Goal: Task Accomplishment & Management: Manage account settings

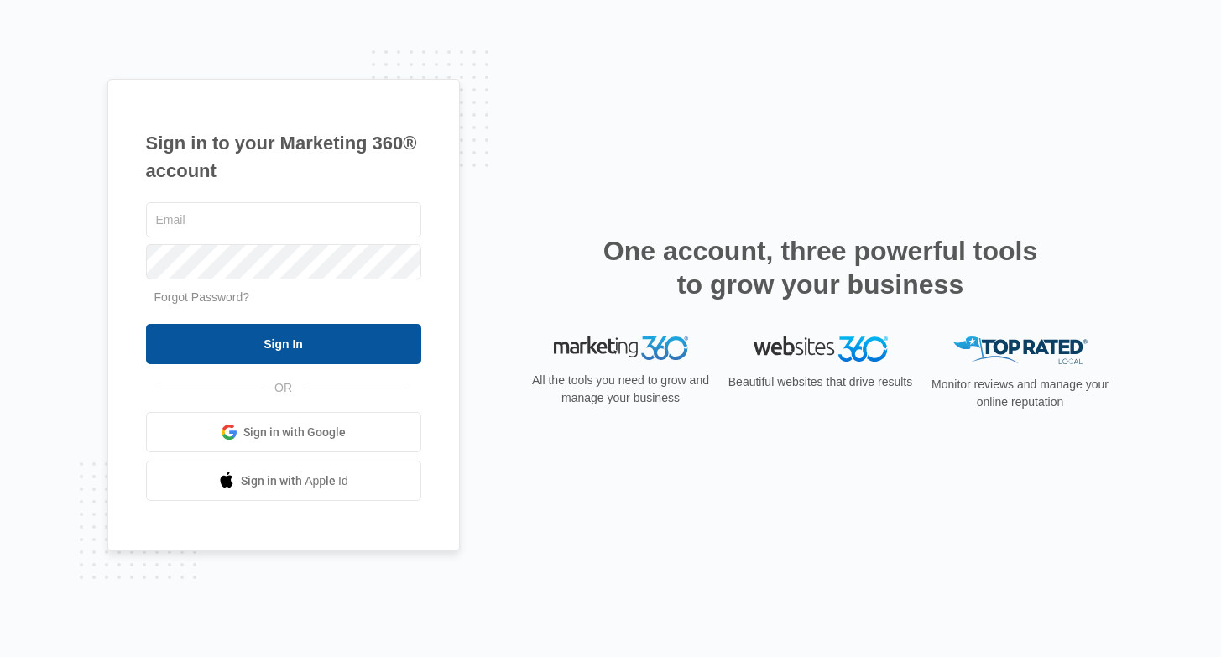
type input "[DOMAIN_NAME][EMAIL_ADDRESS][DOMAIN_NAME]"
drag, startPoint x: 295, startPoint y: 337, endPoint x: 342, endPoint y: 316, distance: 52.6
click at [294, 336] on input "Sign In" at bounding box center [283, 344] width 275 height 40
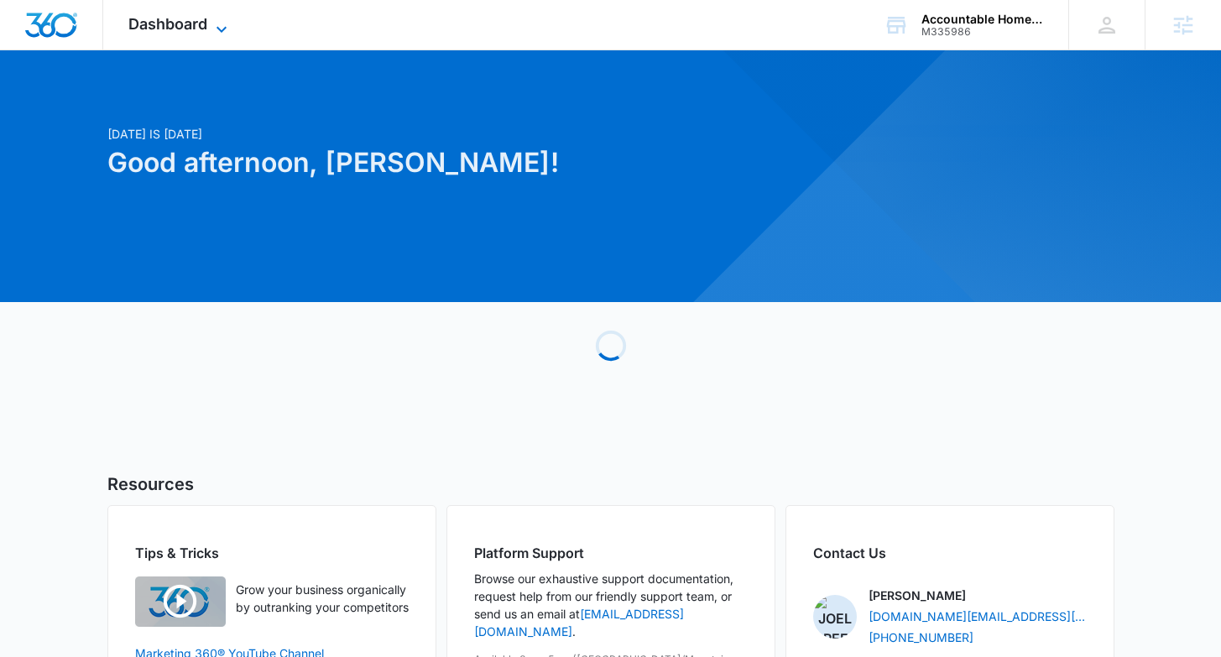
click at [202, 19] on span "Dashboard" at bounding box center [167, 24] width 79 height 18
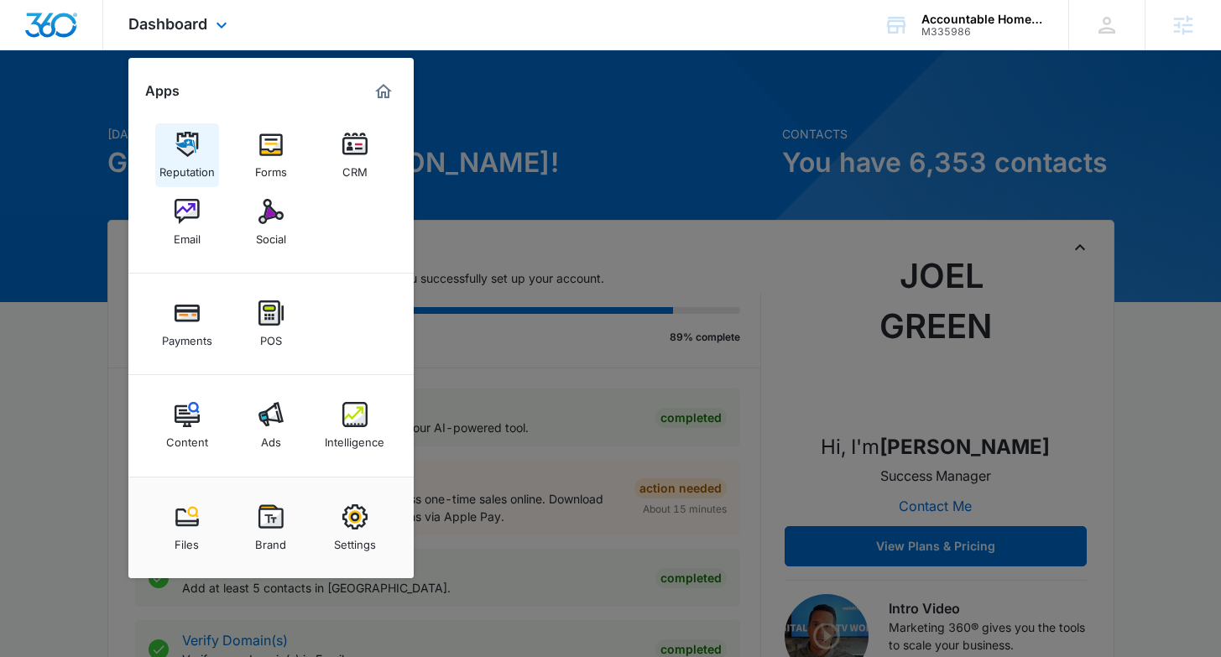
click at [175, 155] on img at bounding box center [187, 144] width 25 height 25
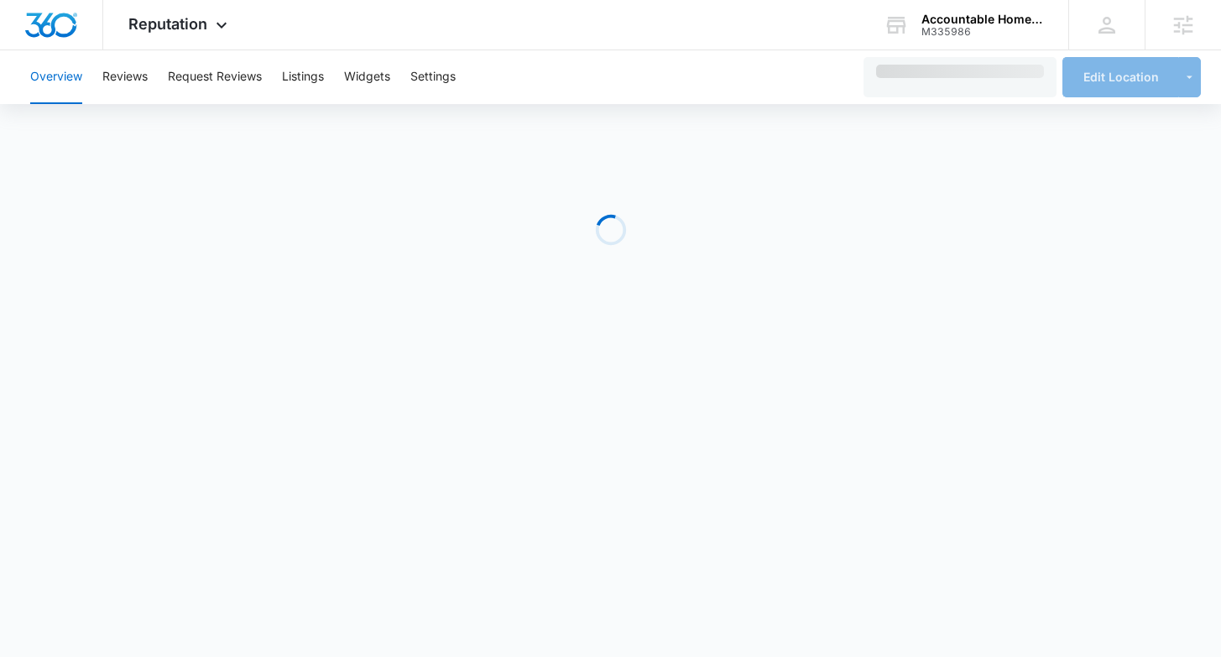
click at [329, 75] on div "Overview Reviews Request Reviews Listings Widgets Settings" at bounding box center [436, 77] width 832 height 54
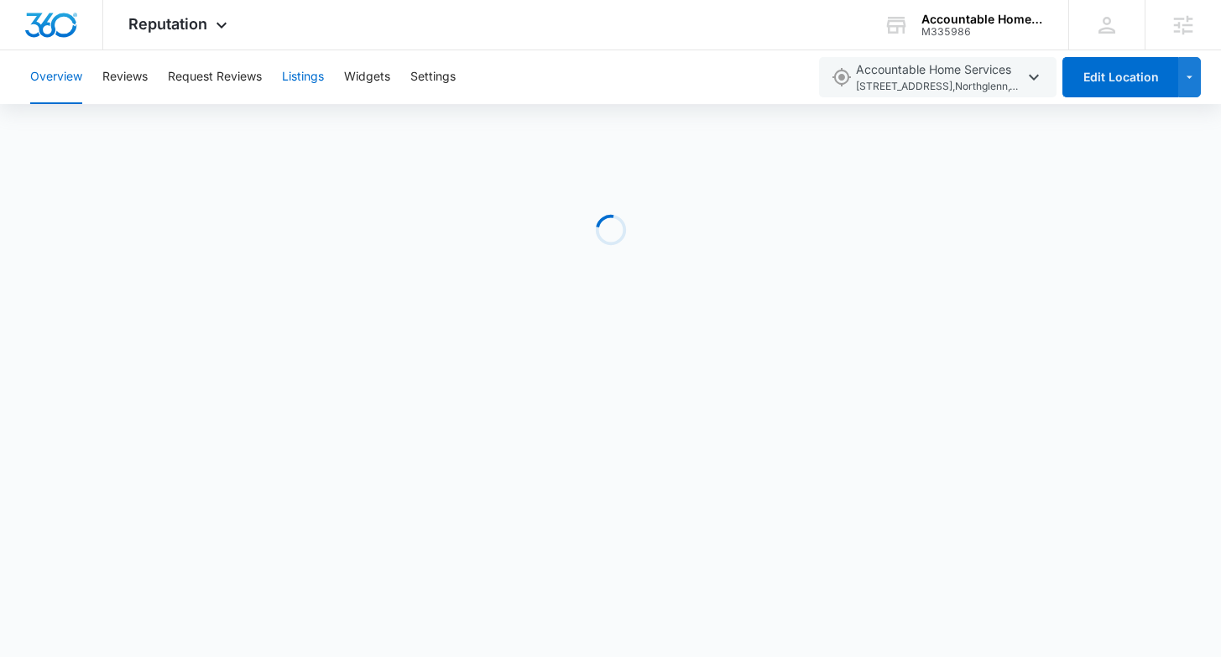
click at [314, 76] on button "Listings" at bounding box center [303, 77] width 42 height 54
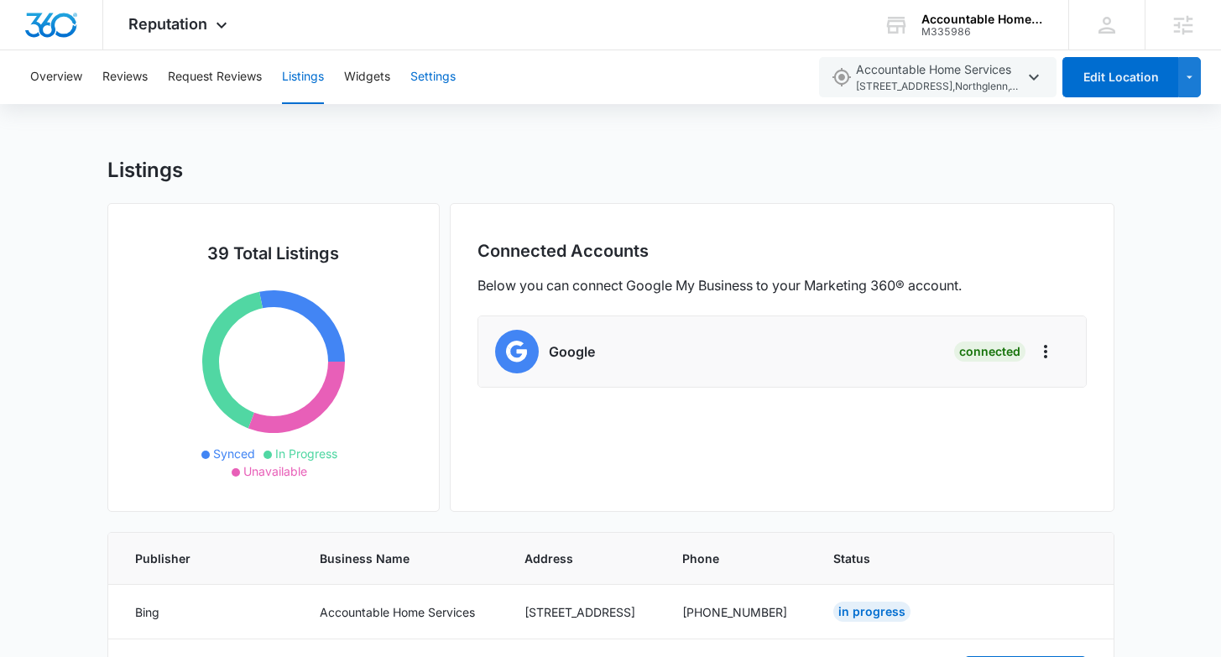
click at [446, 72] on button "Settings" at bounding box center [432, 77] width 45 height 54
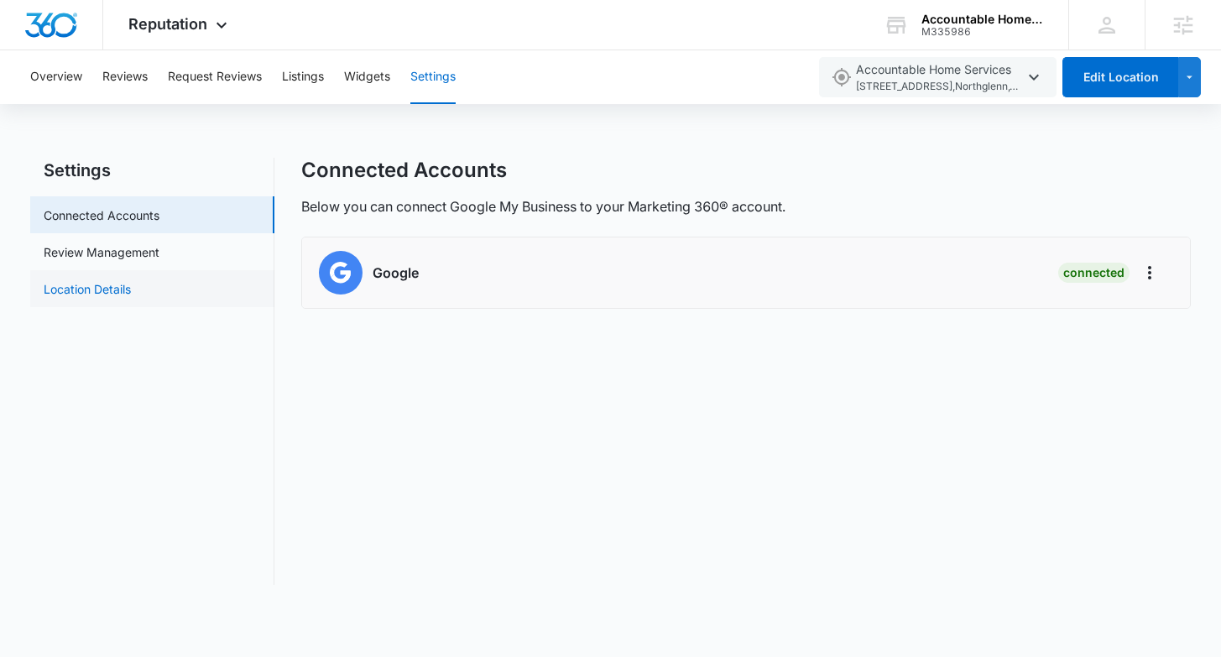
click at [131, 296] on link "Location Details" at bounding box center [87, 289] width 87 height 18
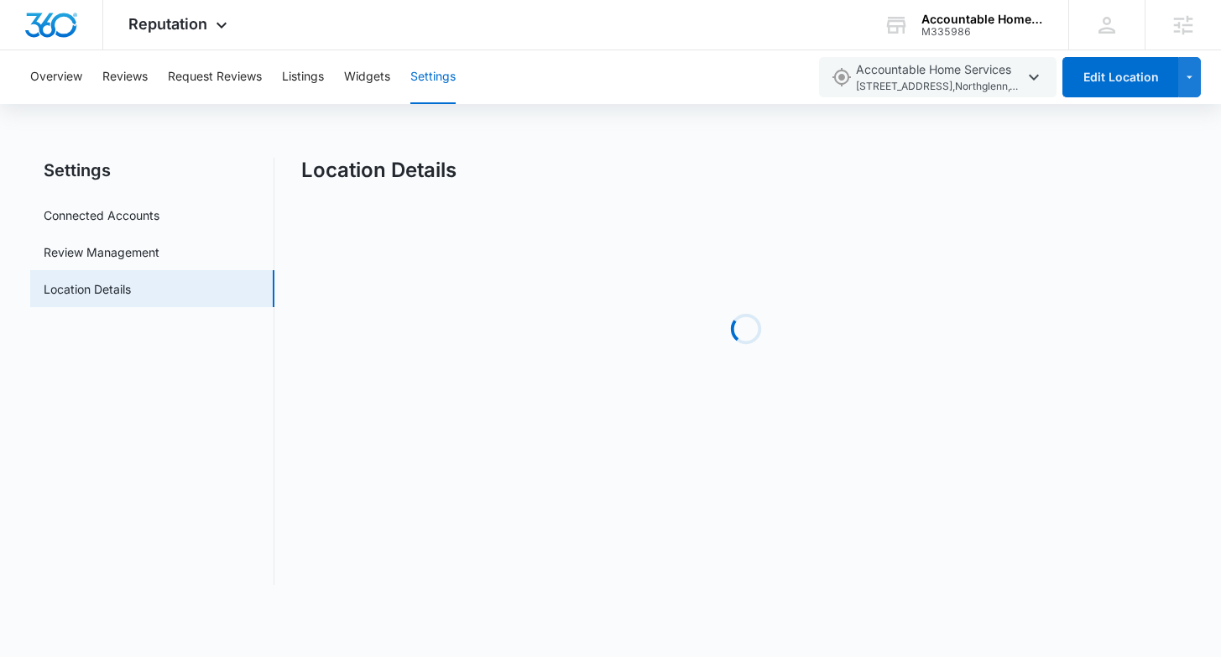
select select "[US_STATE]"
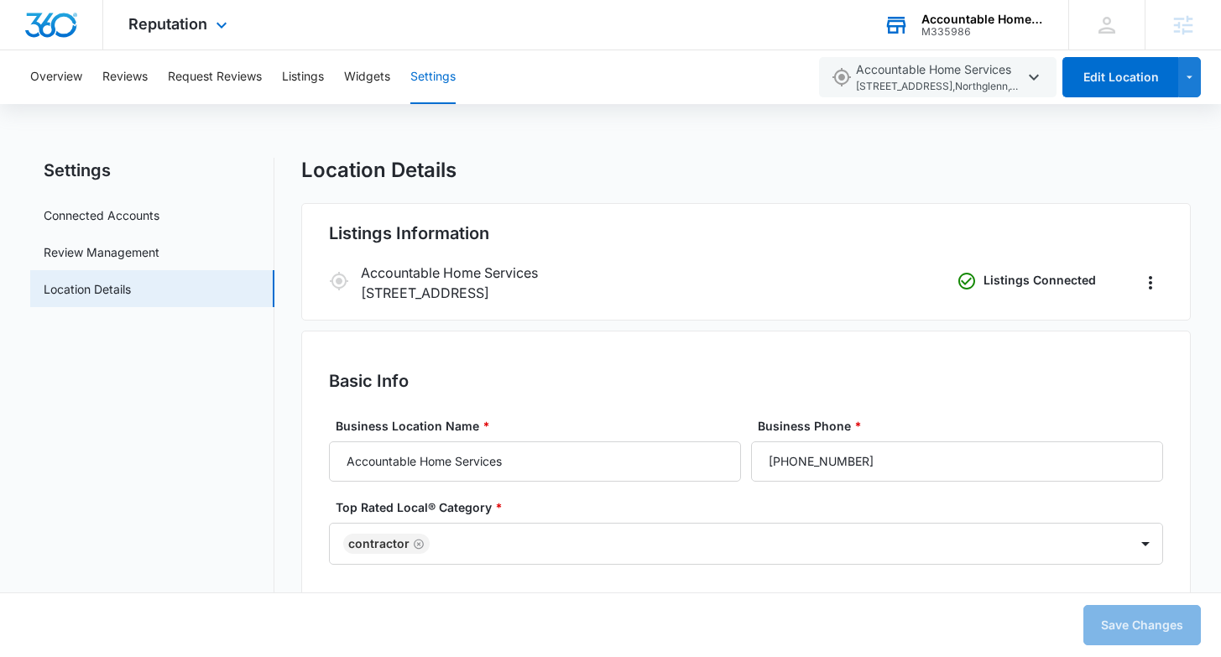
click at [985, 26] on div "M335986" at bounding box center [982, 32] width 123 height 12
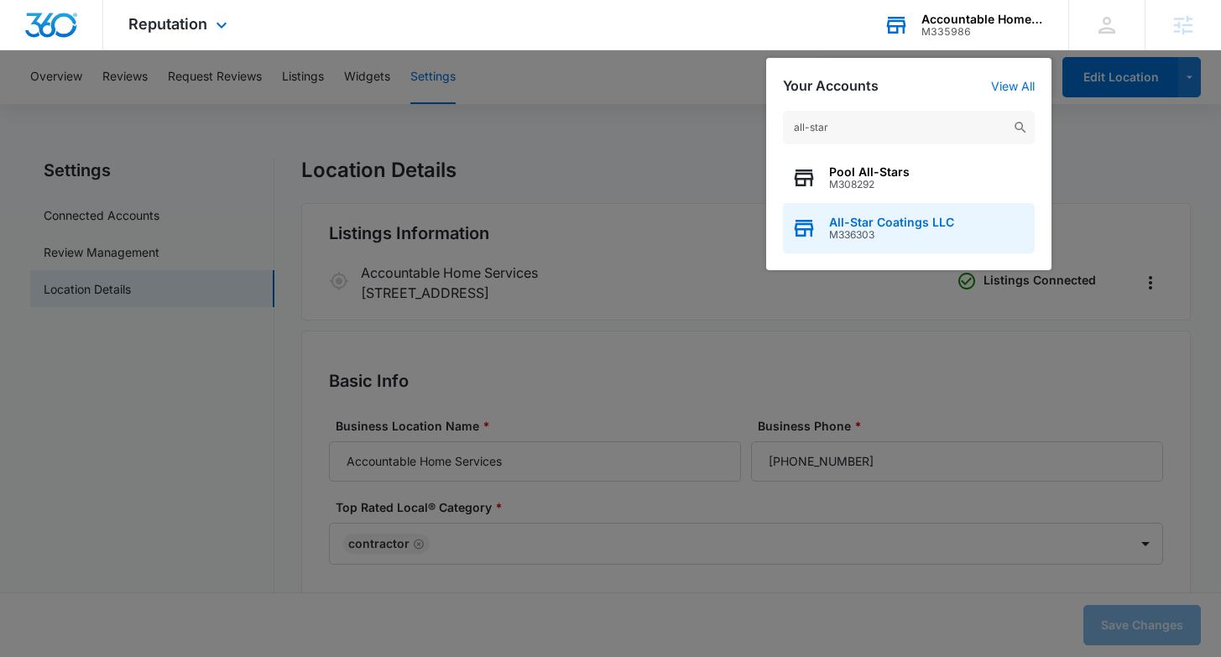
type input "all-star"
click at [919, 231] on span "M336303" at bounding box center [891, 235] width 125 height 12
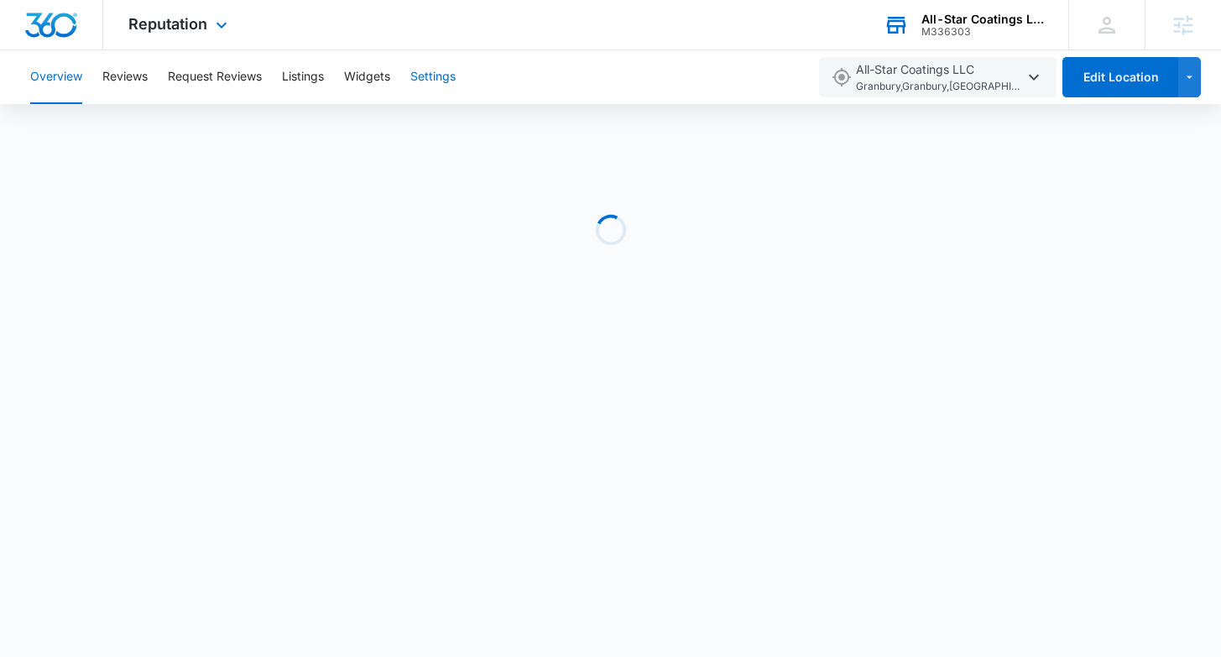
click at [454, 75] on button "Settings" at bounding box center [432, 77] width 45 height 54
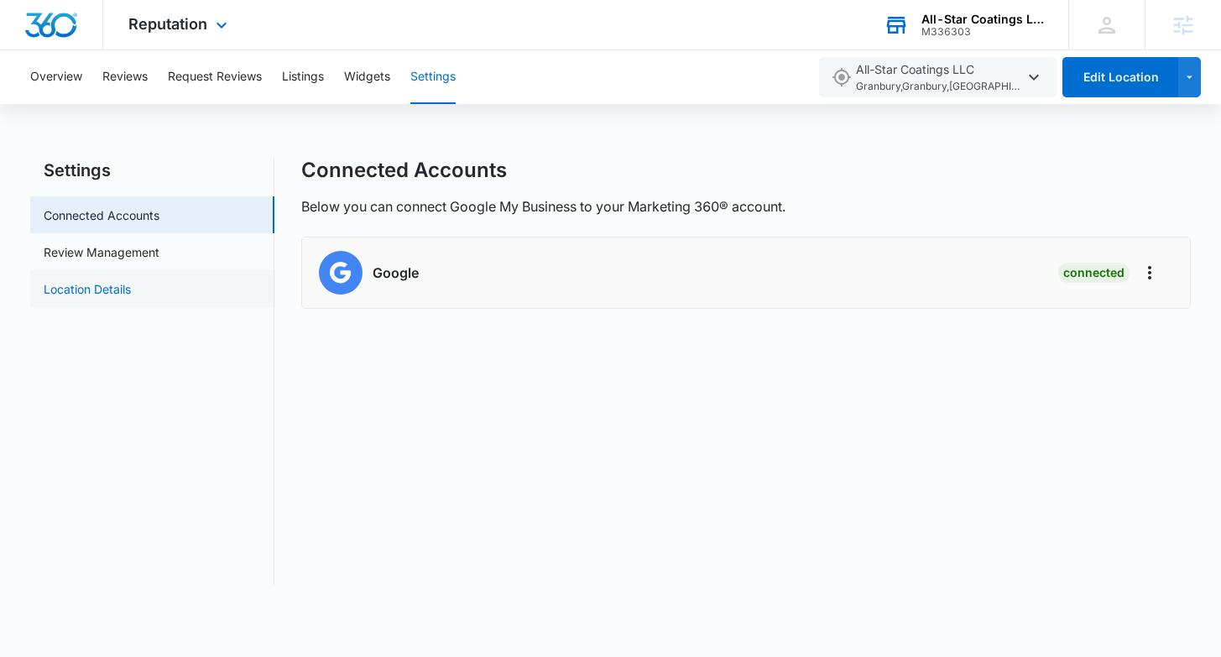
click at [131, 294] on link "Location Details" at bounding box center [87, 289] width 87 height 18
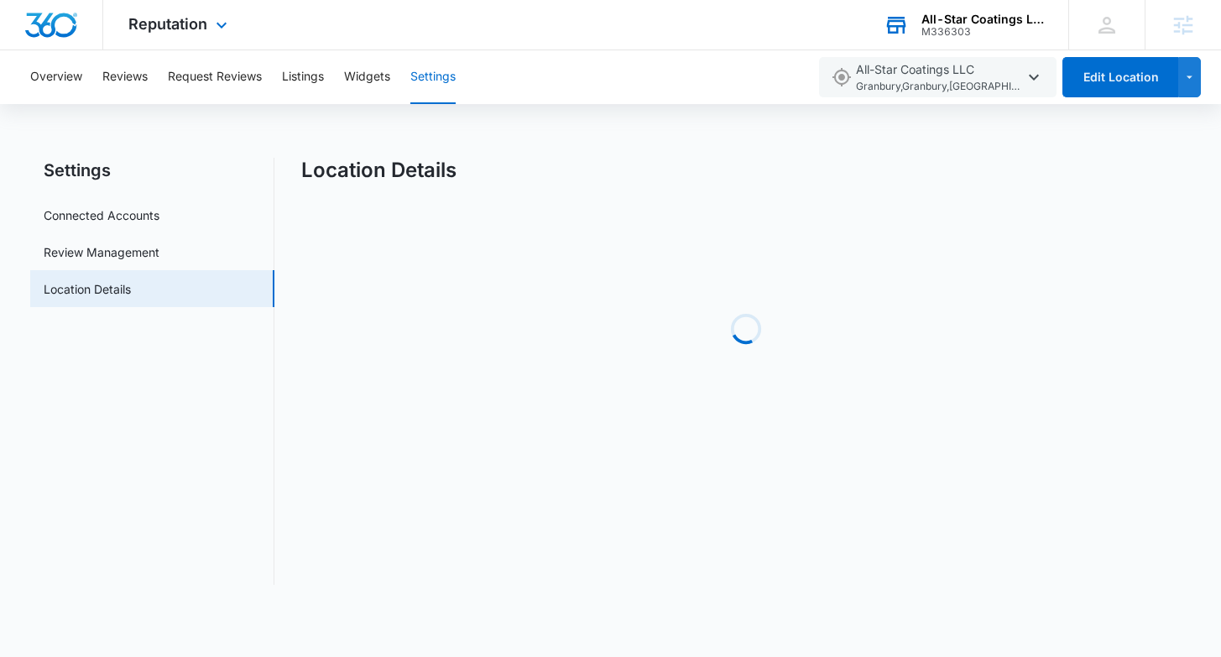
select select "[US_STATE]"
select select "2022"
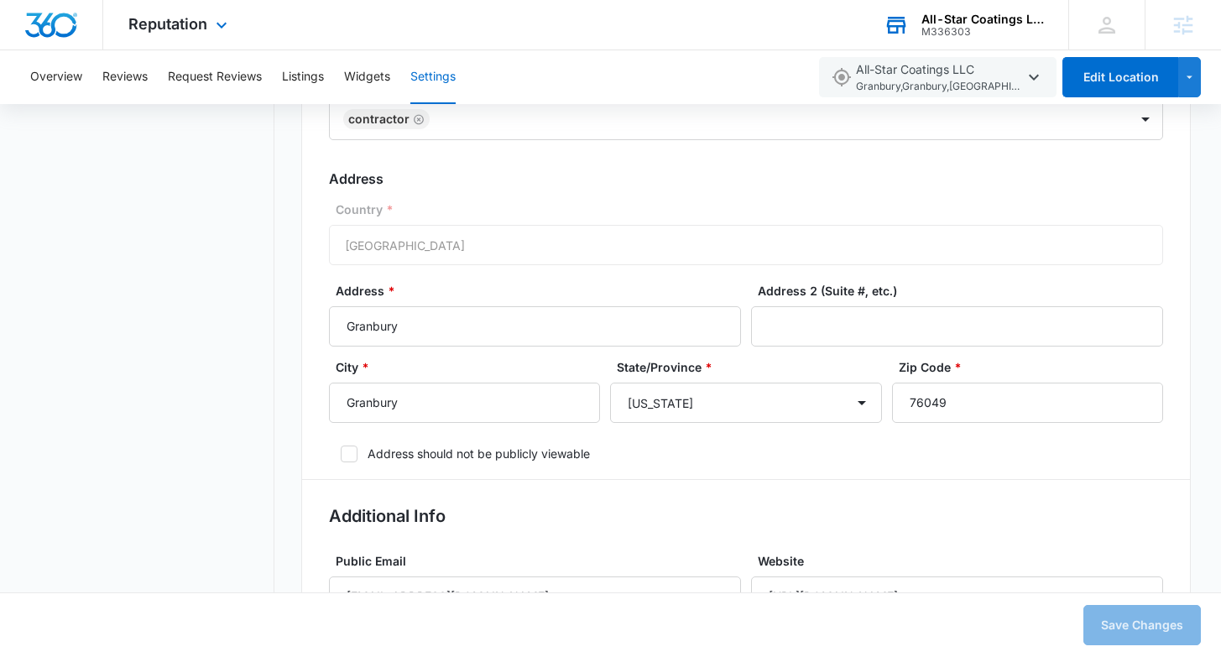
scroll to position [431, 0]
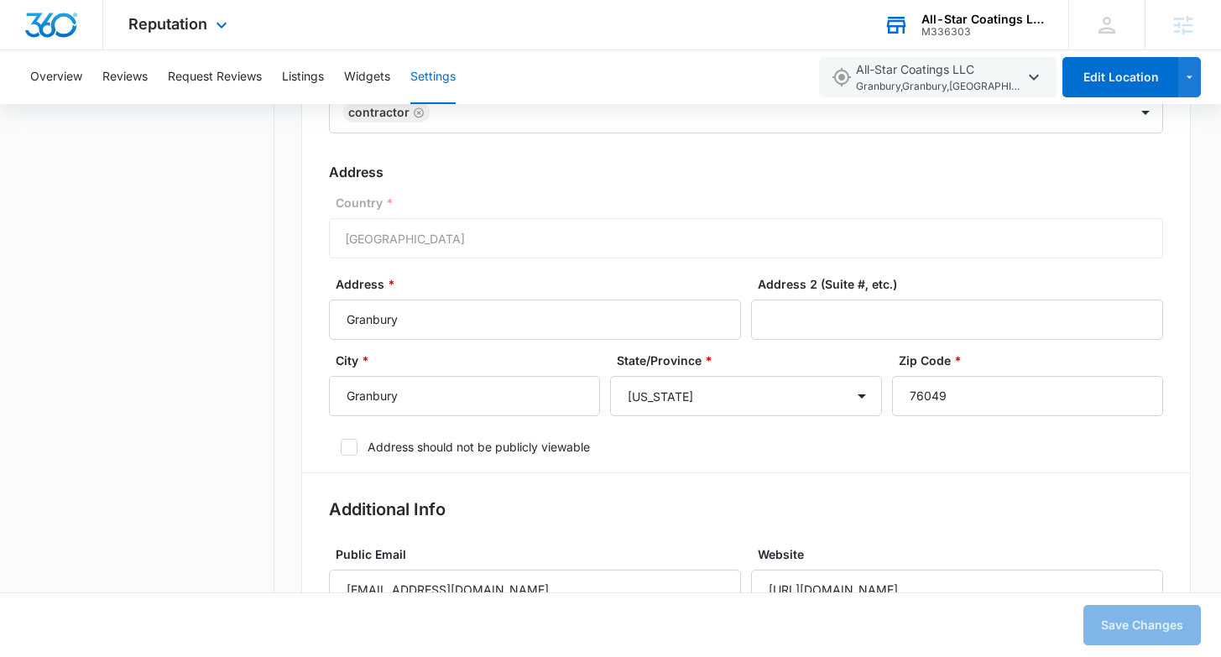
click at [352, 451] on icon at bounding box center [349, 447] width 15 height 15
click at [341, 451] on input "Address should not be publicly viewable" at bounding box center [335, 447] width 12 height 12
checkbox input "true"
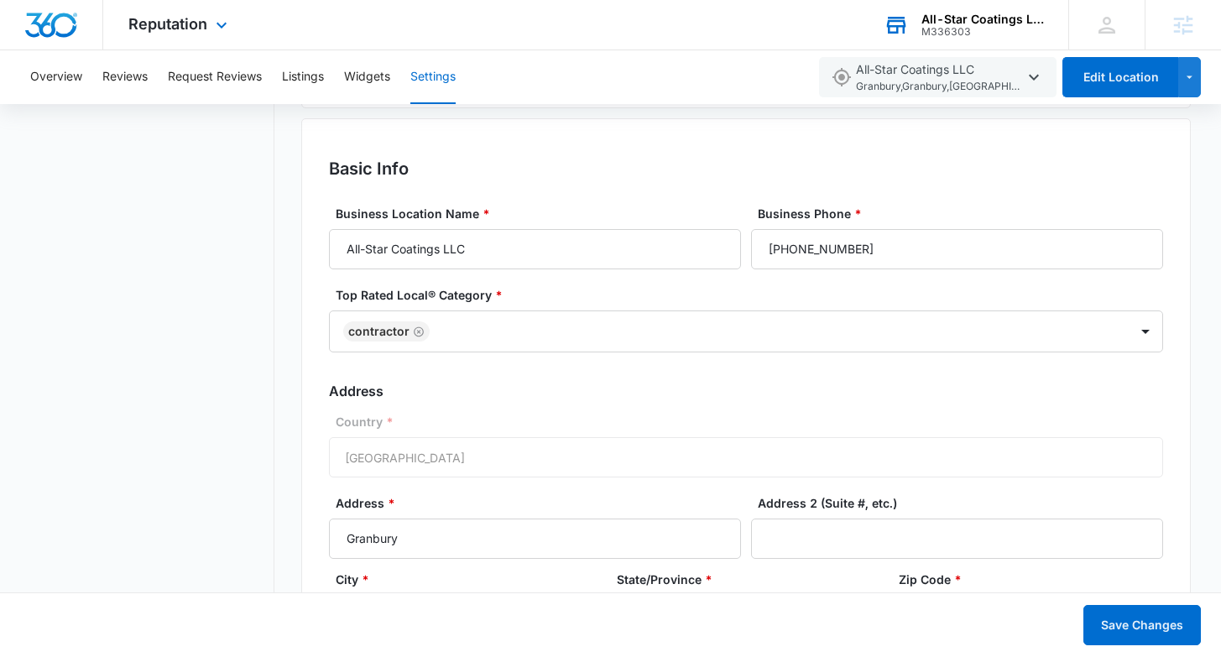
scroll to position [204, 0]
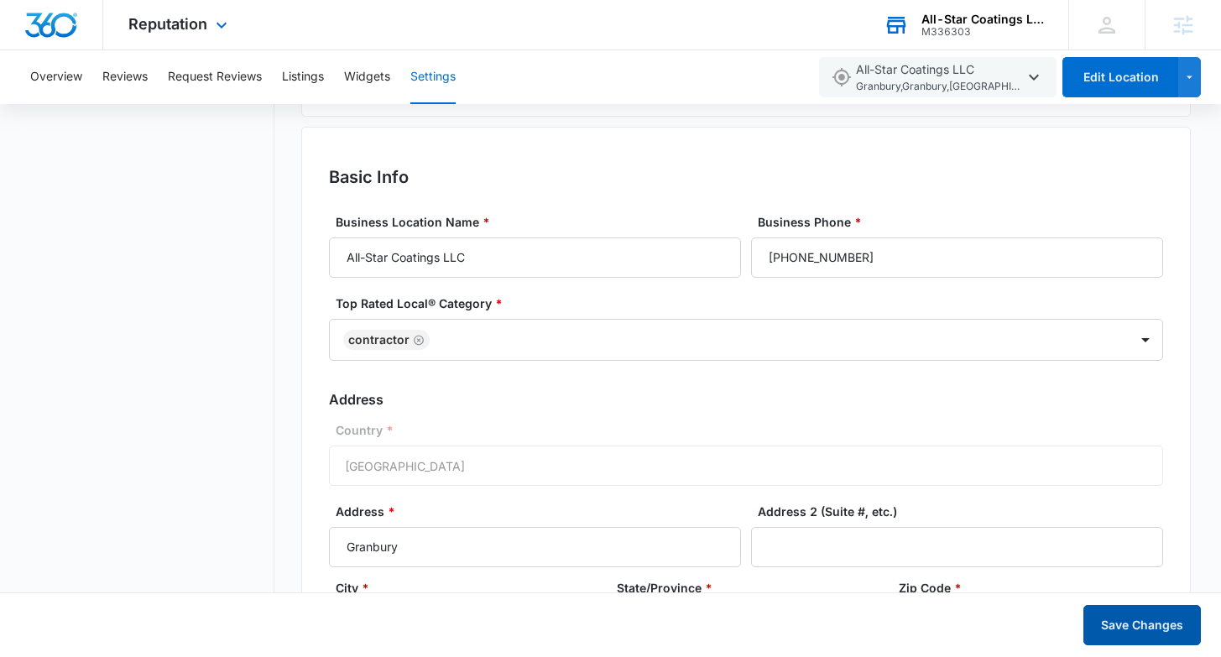
click at [1166, 628] on button "Save Changes" at bounding box center [1141, 625] width 117 height 40
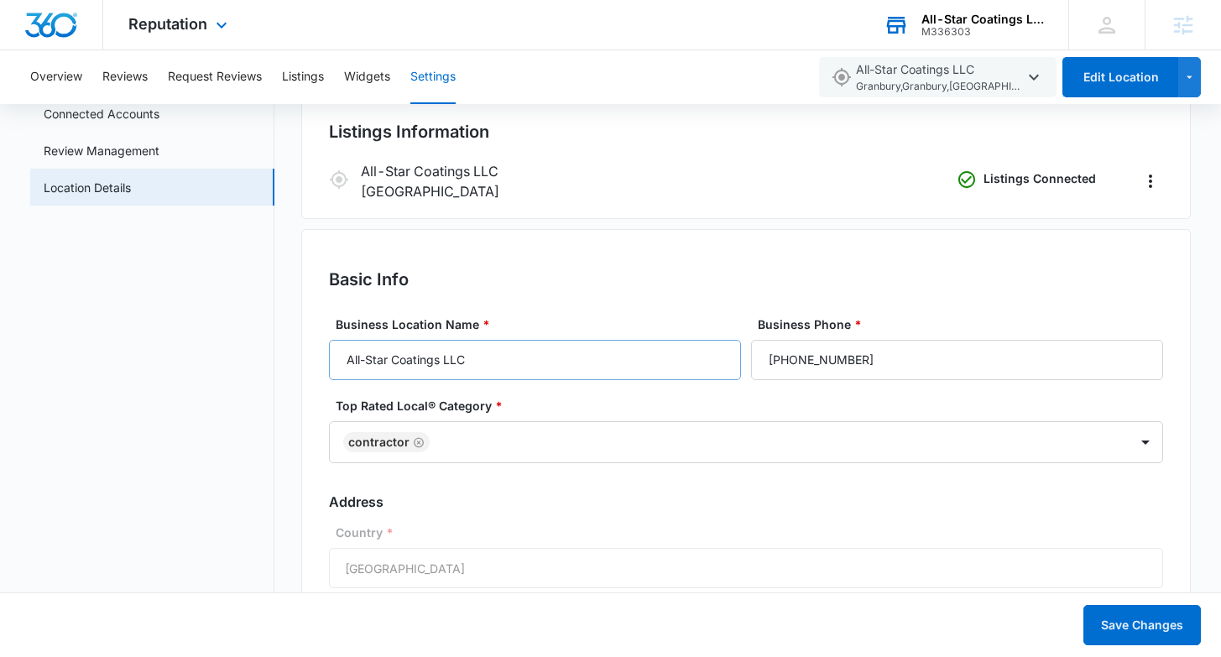
scroll to position [0, 0]
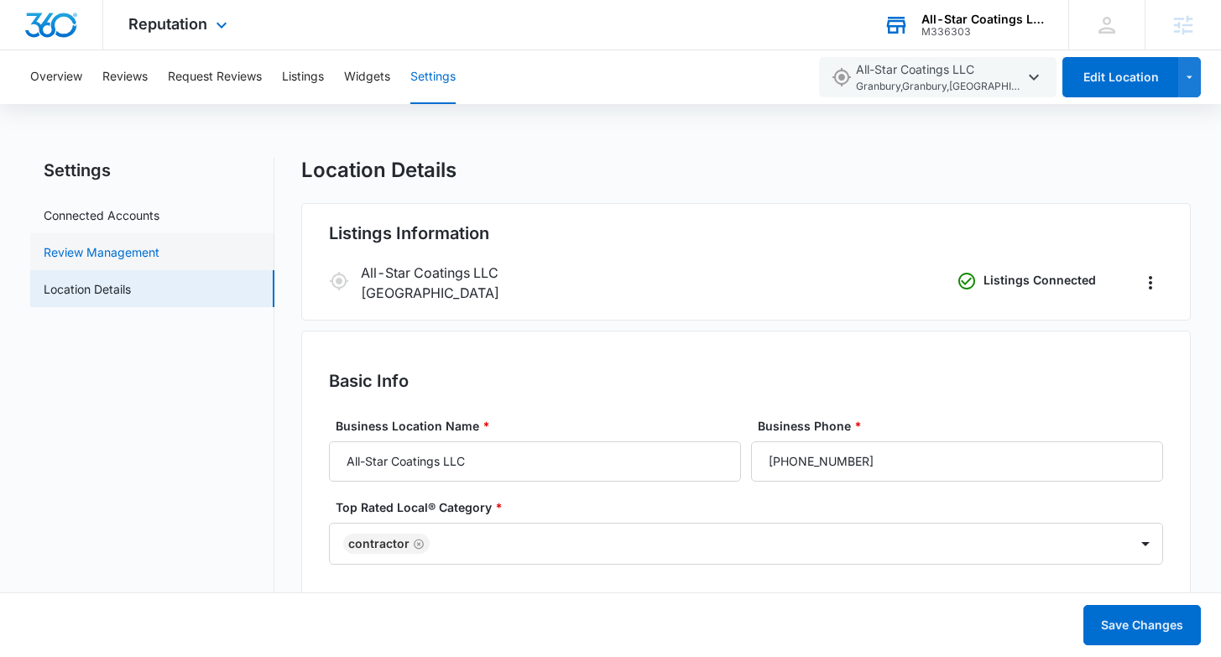
click at [101, 252] on link "Review Management" at bounding box center [102, 252] width 116 height 18
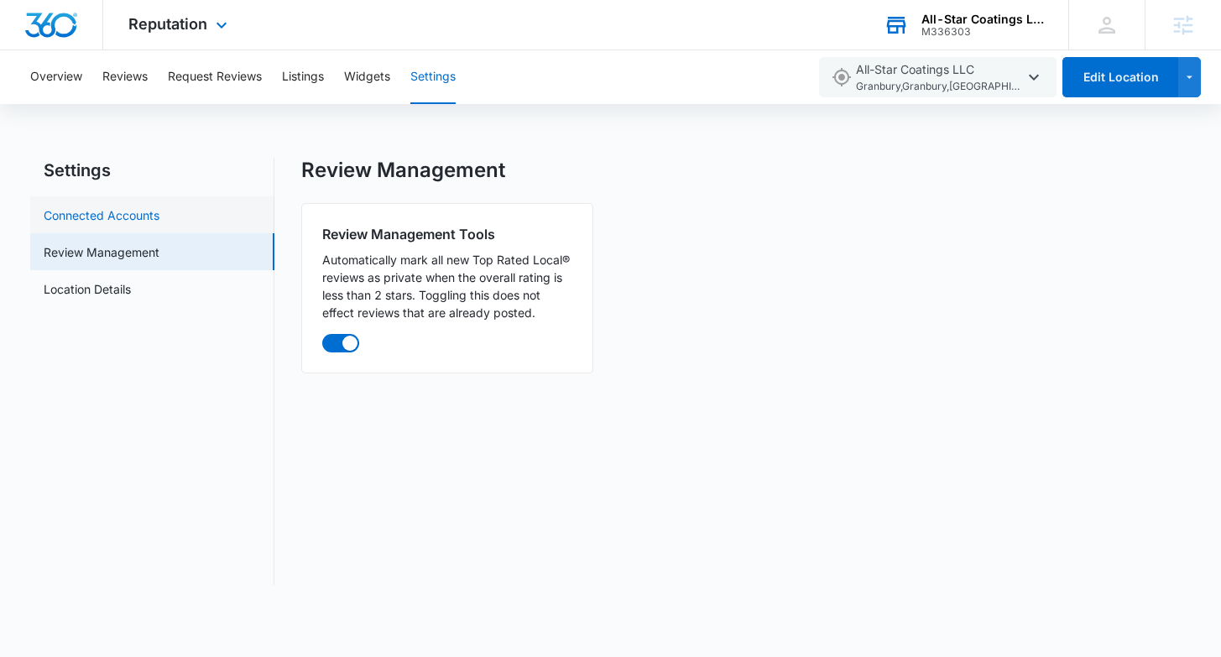
click at [128, 207] on link "Connected Accounts" at bounding box center [102, 215] width 116 height 18
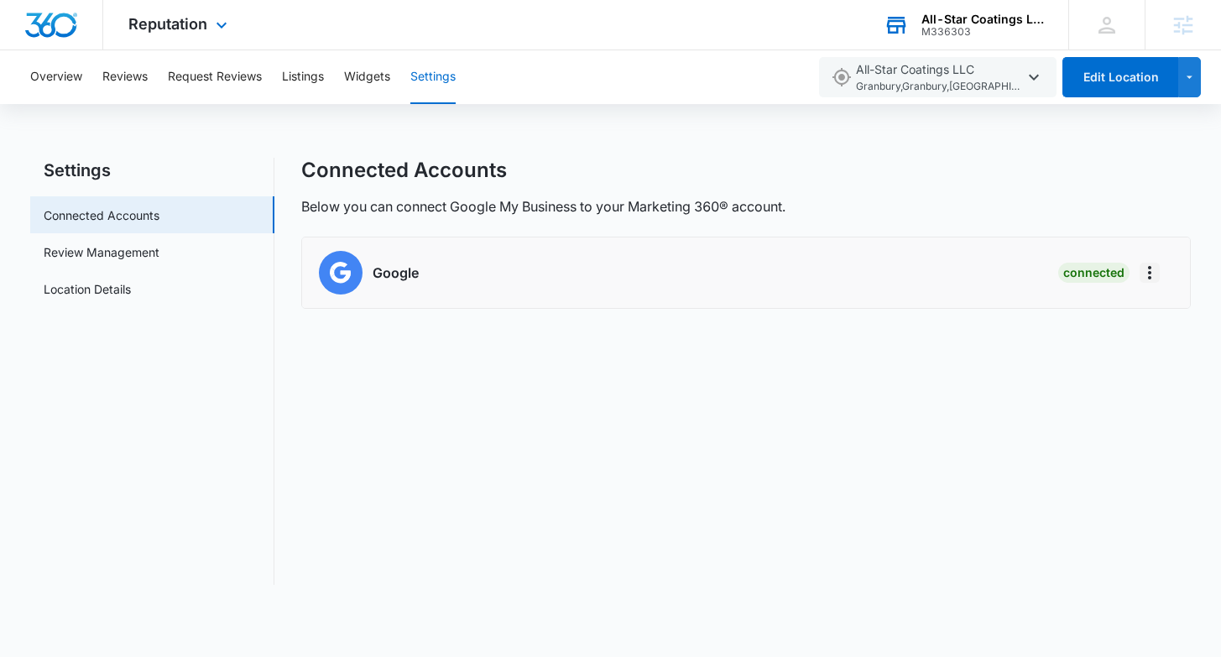
click at [1151, 272] on icon "Actions" at bounding box center [1150, 273] width 20 height 20
click at [789, 251] on div "Google Connected Remove Location Disconnect Account" at bounding box center [745, 273] width 853 height 44
click at [1143, 68] on button "Edit Location" at bounding box center [1120, 77] width 116 height 40
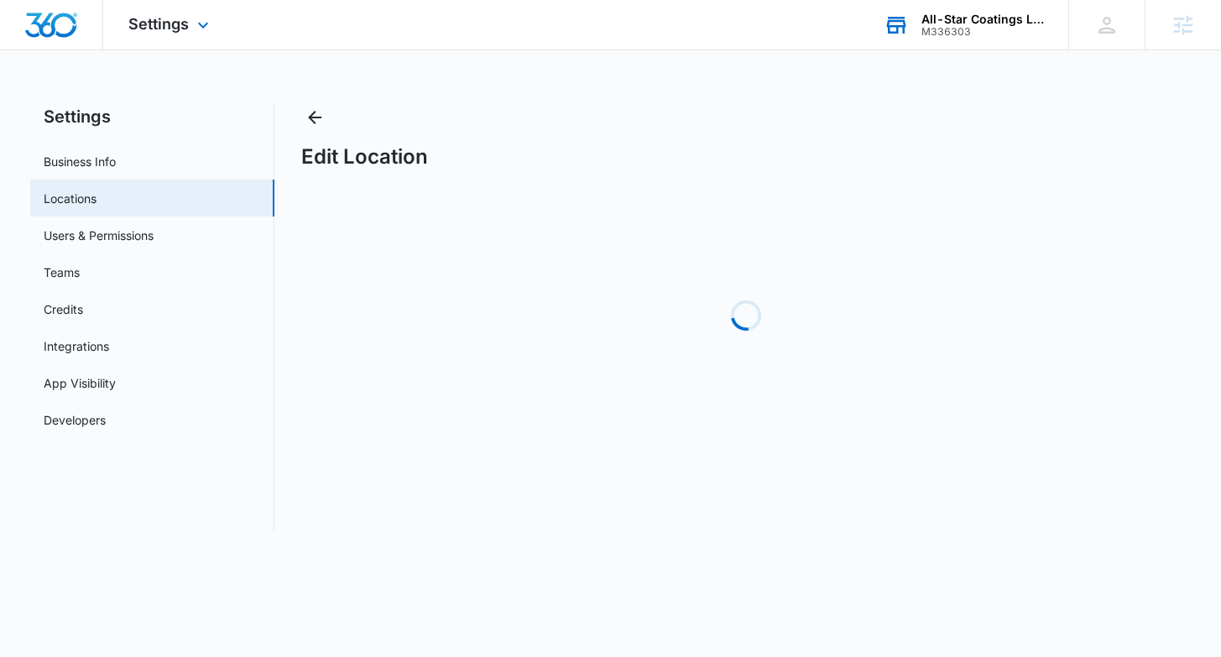
select select "[US_STATE]"
select select "2022"
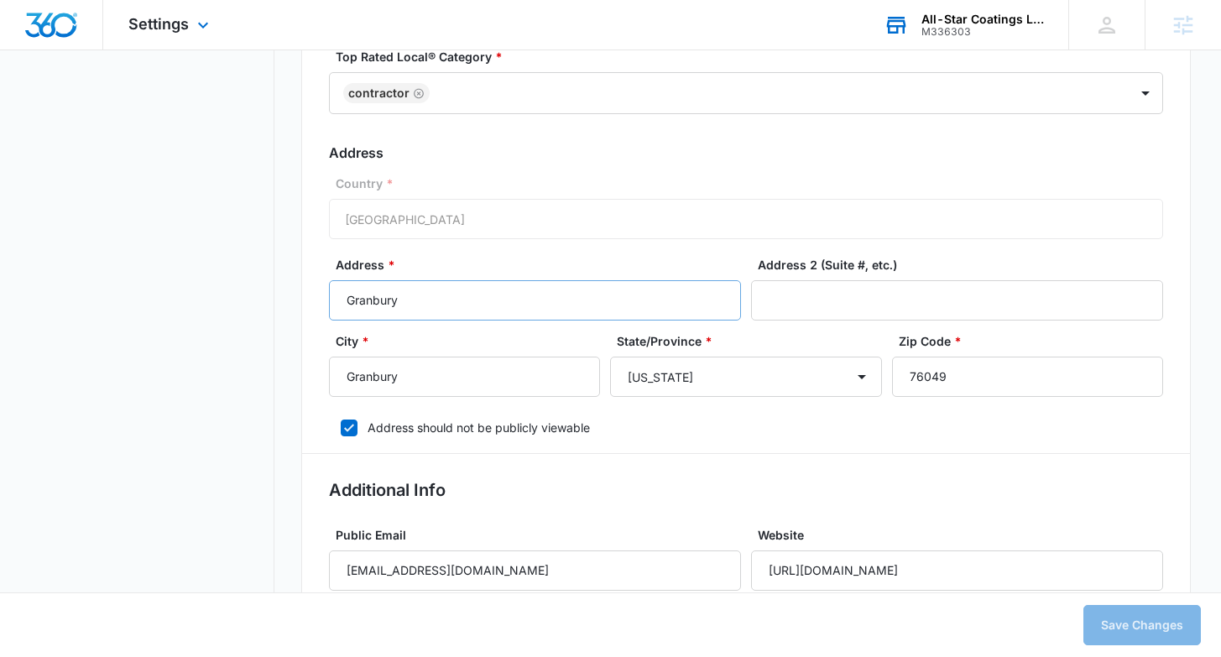
scroll to position [433, 0]
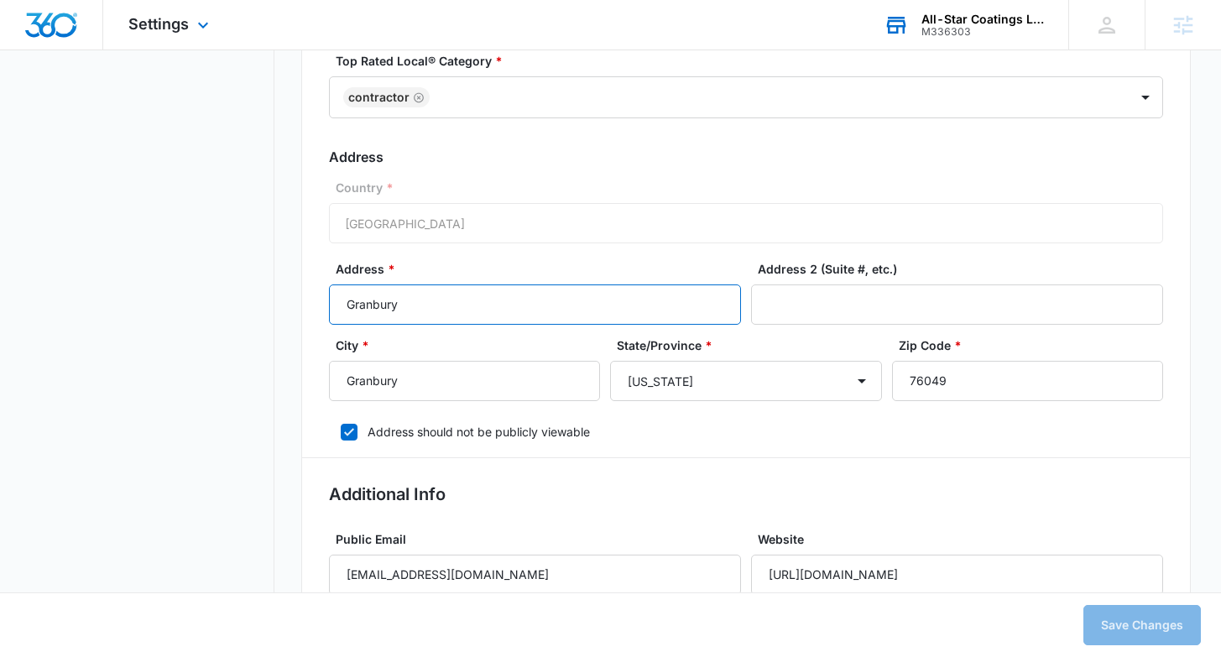
click at [629, 286] on input "Granbury" at bounding box center [535, 304] width 412 height 40
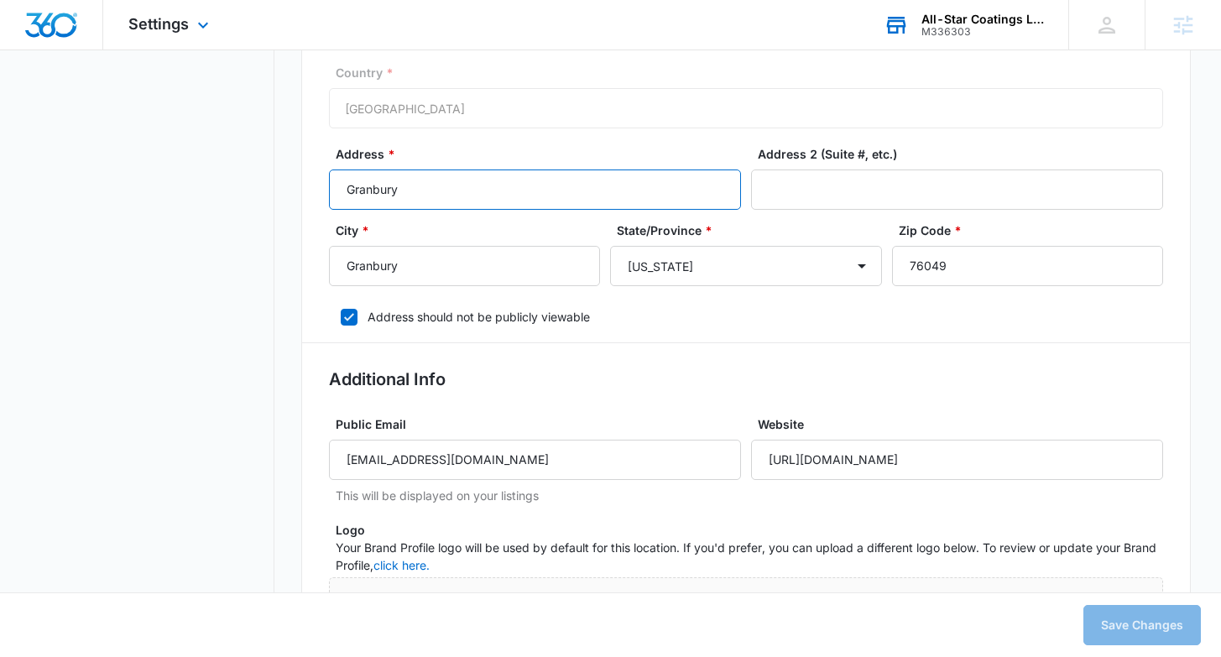
scroll to position [542, 0]
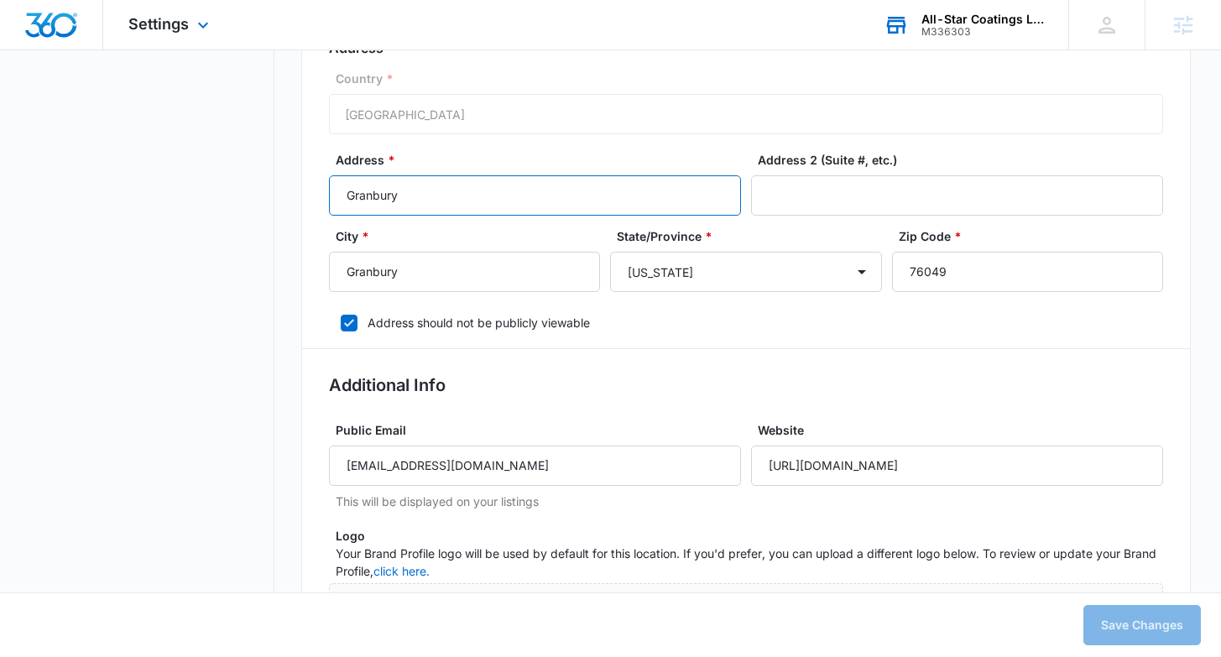
drag, startPoint x: 365, startPoint y: 195, endPoint x: 301, endPoint y: 192, distance: 63.8
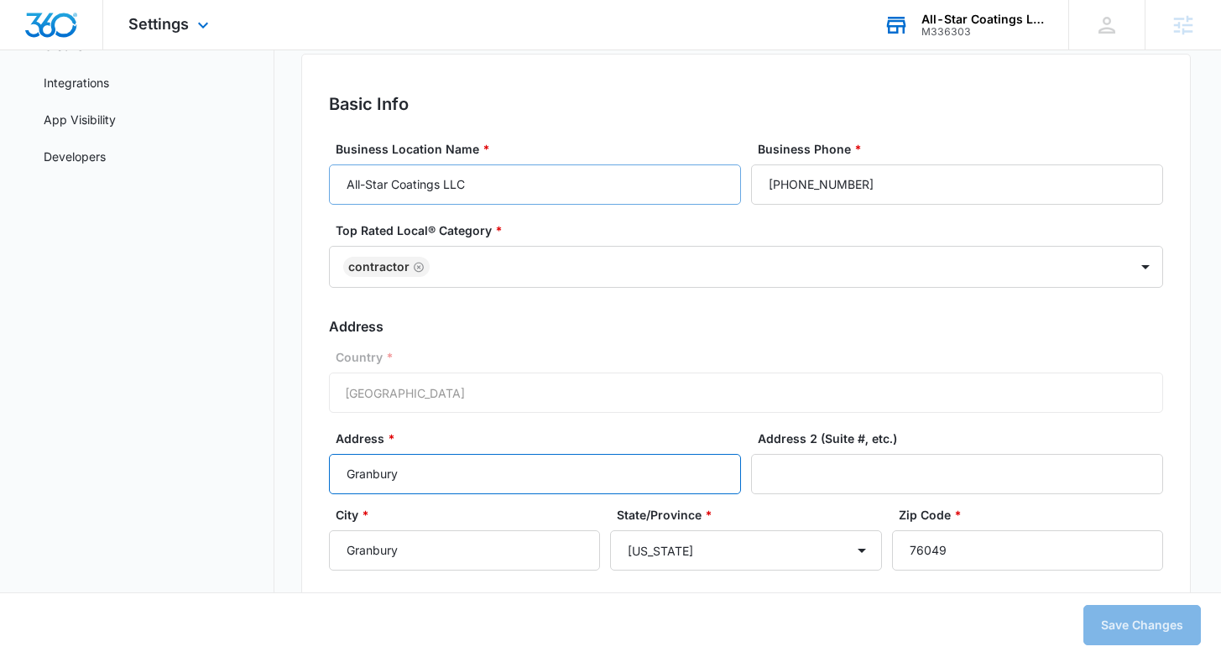
scroll to position [264, 0]
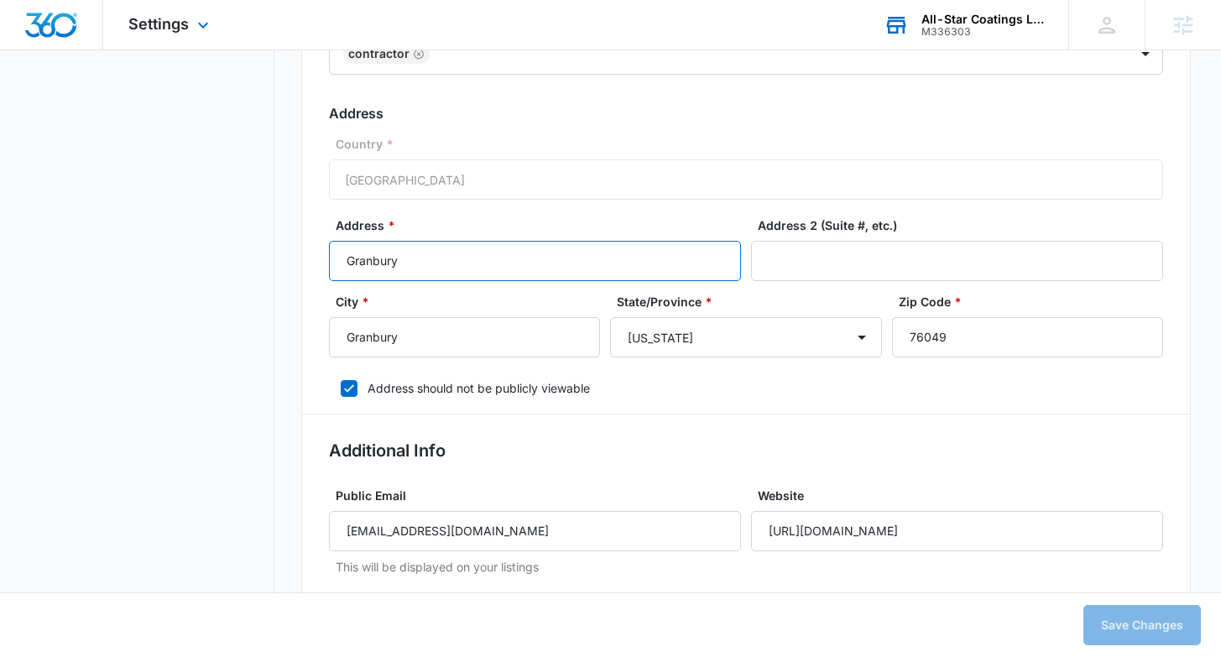
click at [342, 263] on input "Granbury" at bounding box center [535, 261] width 412 height 40
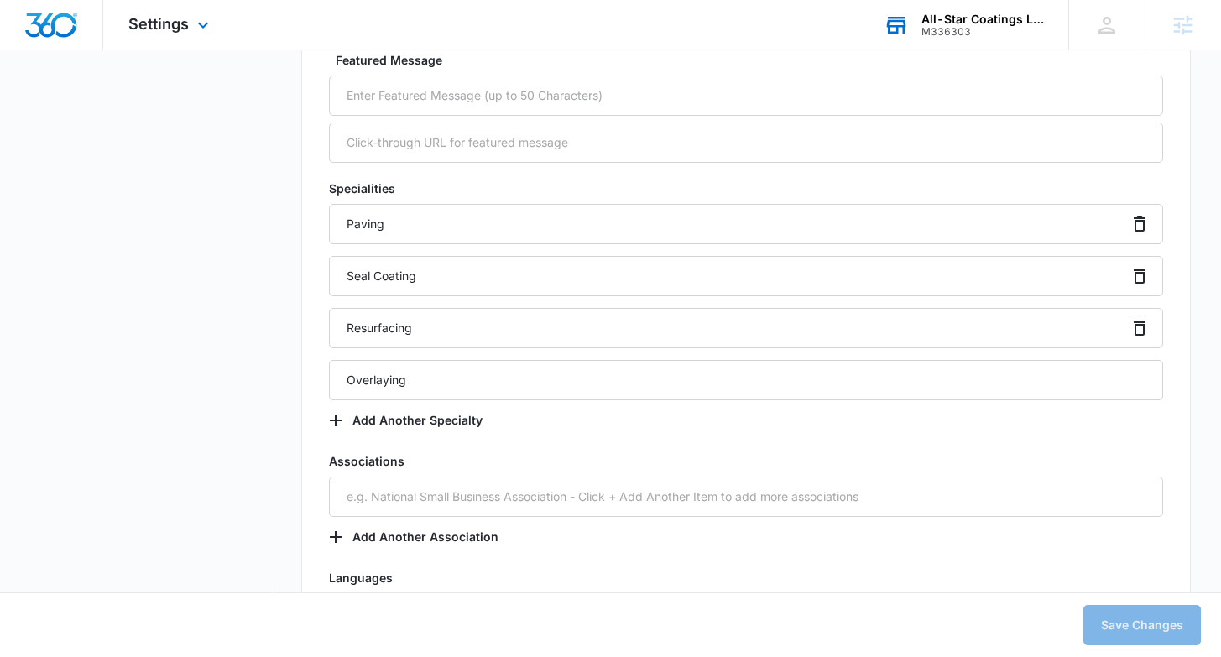
scroll to position [3324, 0]
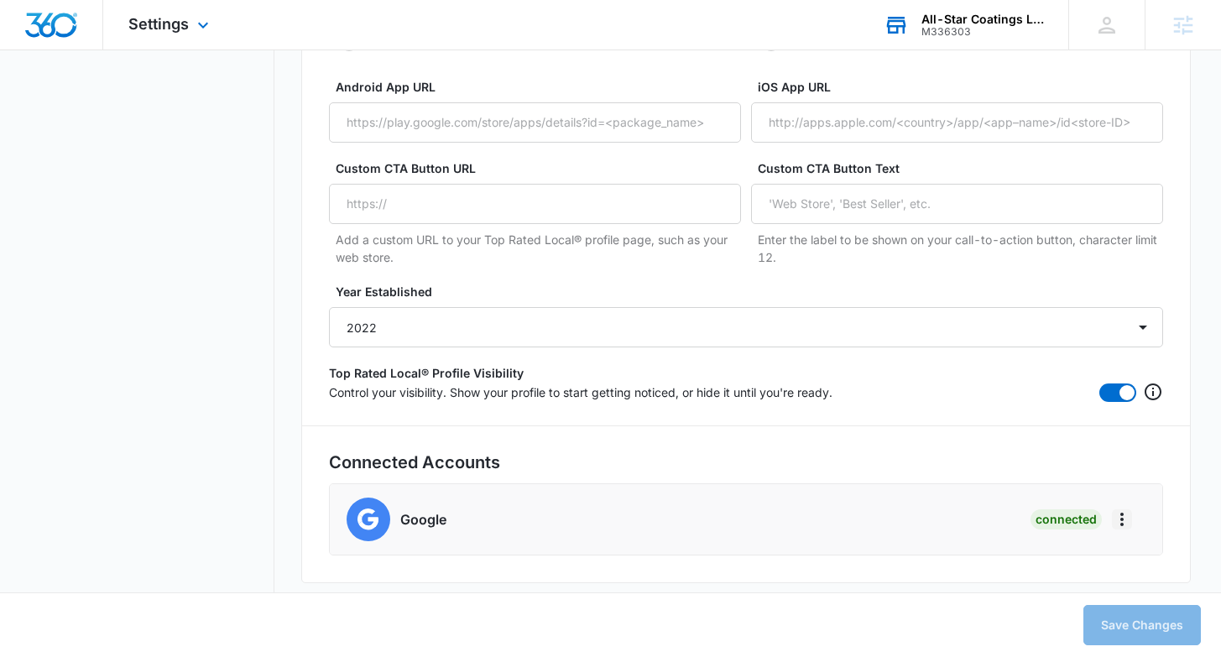
click at [1119, 517] on icon "Actions" at bounding box center [1122, 519] width 20 height 20
click at [489, 465] on h5 "Connected Accounts" at bounding box center [745, 462] width 833 height 25
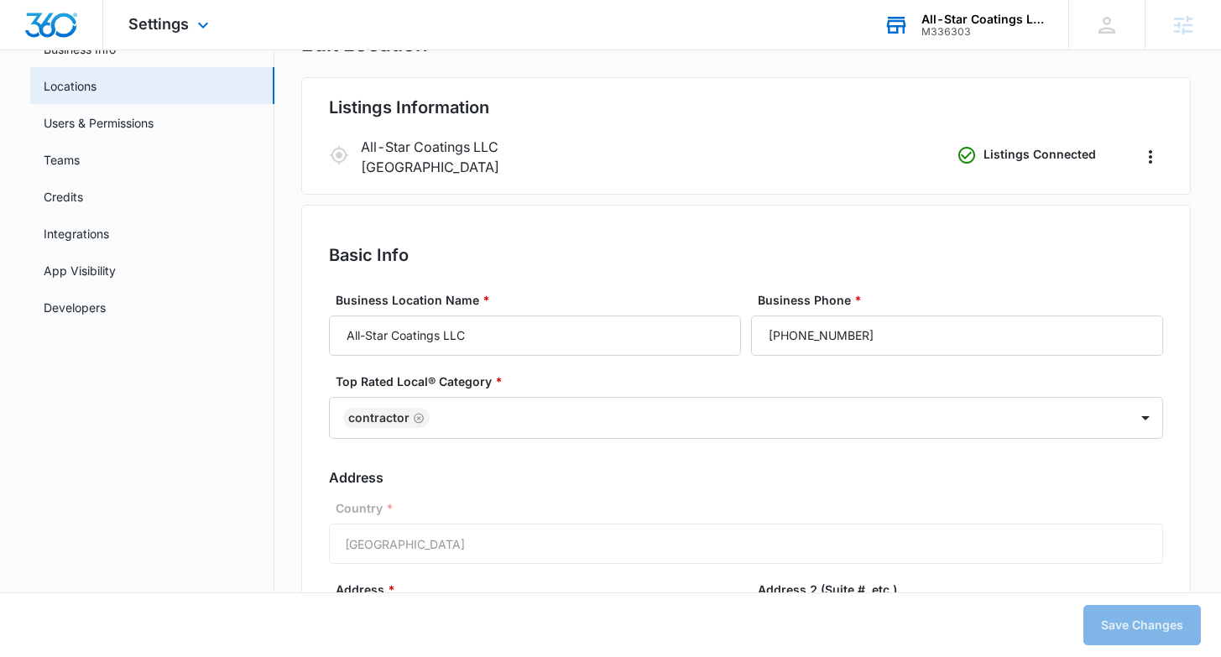
scroll to position [0, 0]
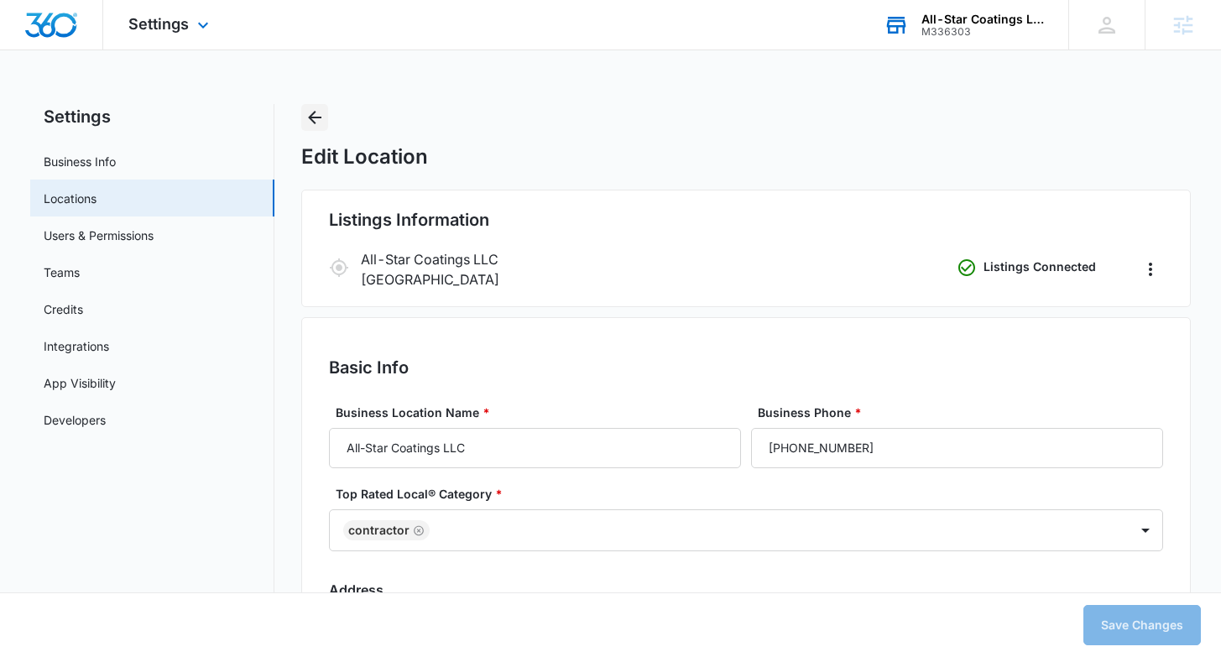
click at [310, 124] on icon "Back" at bounding box center [315, 117] width 20 height 20
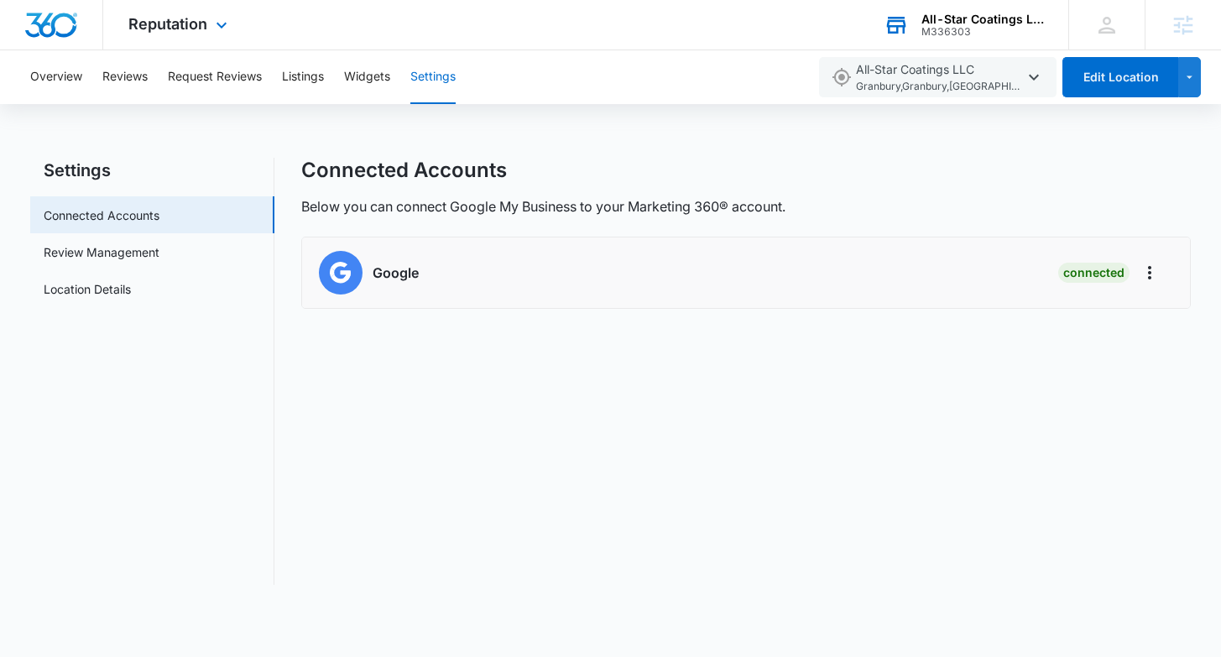
click at [398, 277] on h6 "Google" at bounding box center [396, 273] width 46 height 20
click at [316, 86] on button "Listings" at bounding box center [303, 77] width 42 height 54
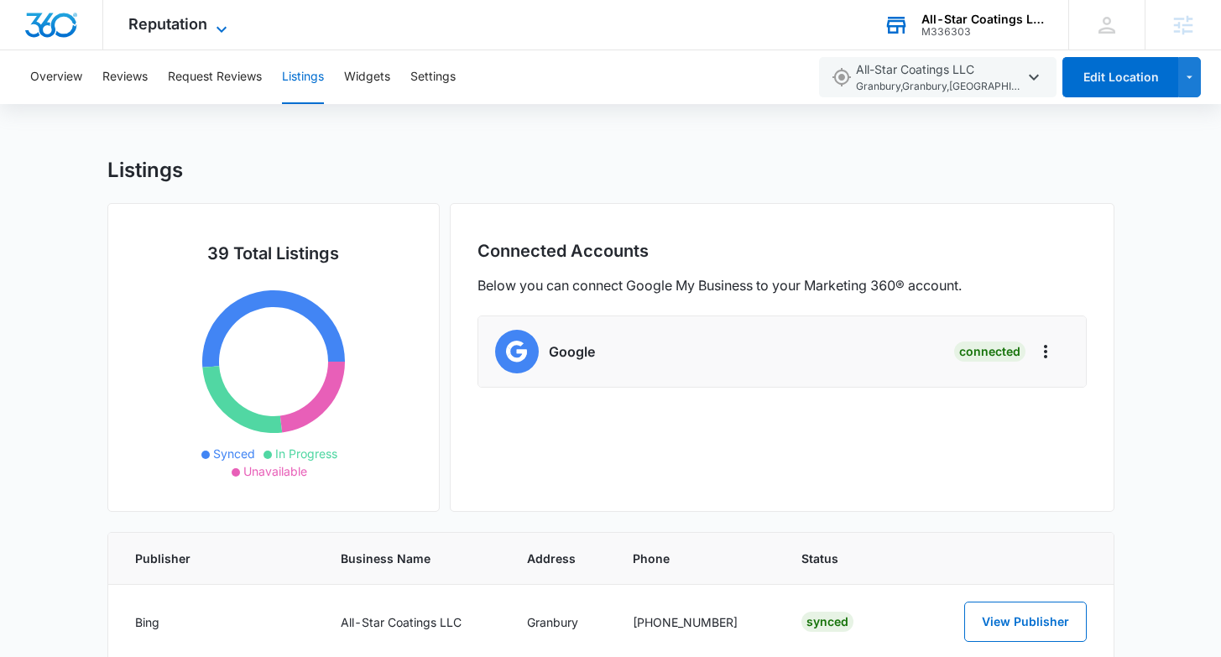
click at [201, 27] on span "Reputation" at bounding box center [167, 24] width 79 height 18
